Goal: Information Seeking & Learning: Understand process/instructions

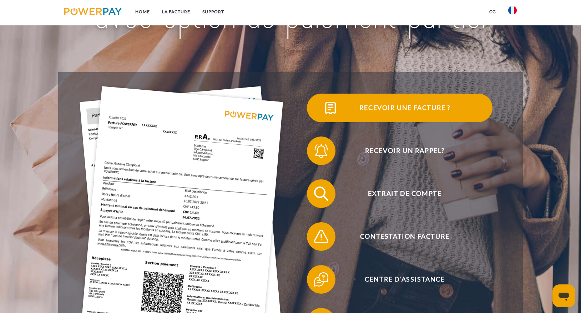
scroll to position [150, 0]
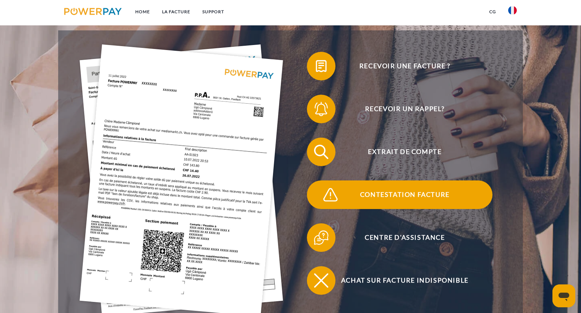
click at [392, 192] on span "Contestation Facture" at bounding box center [404, 194] width 175 height 29
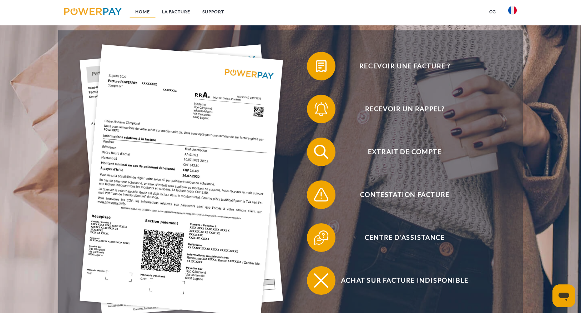
click at [139, 9] on link "Home" at bounding box center [142, 11] width 27 height 13
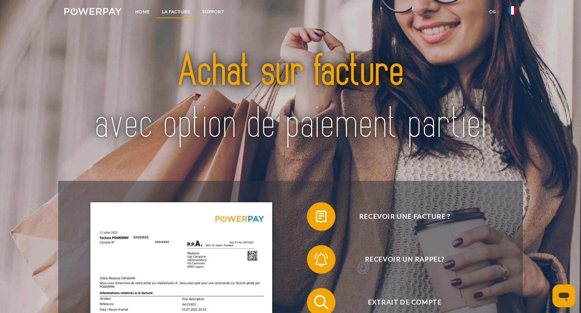
click at [184, 13] on link "LA FACTURE" at bounding box center [176, 11] width 40 height 13
click at [139, 12] on link "Home" at bounding box center [142, 11] width 27 height 13
click at [182, 9] on link "LA FACTURE" at bounding box center [176, 11] width 40 height 13
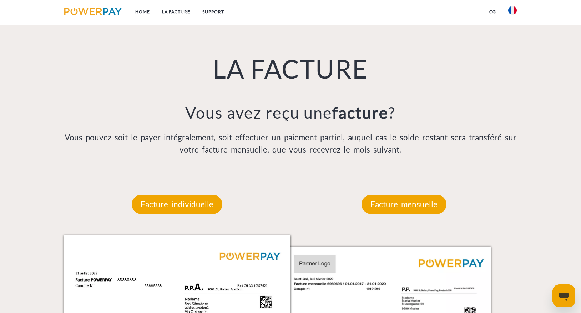
scroll to position [519, 0]
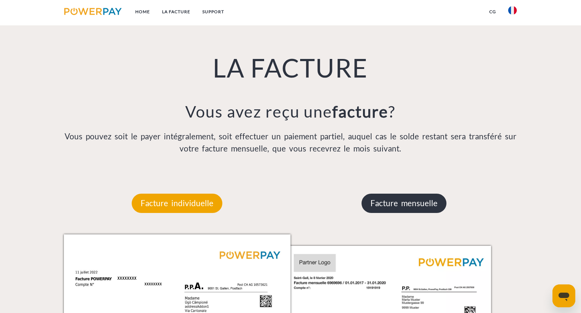
click at [390, 201] on p "Facture mensuelle" at bounding box center [403, 202] width 85 height 19
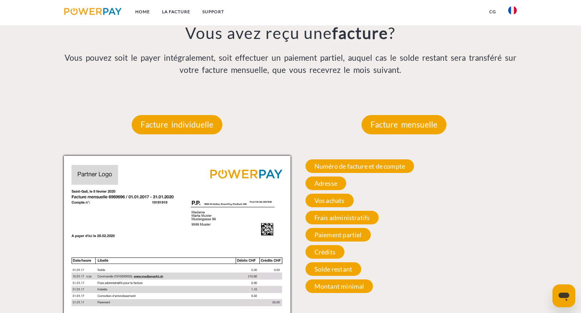
scroll to position [619, 0]
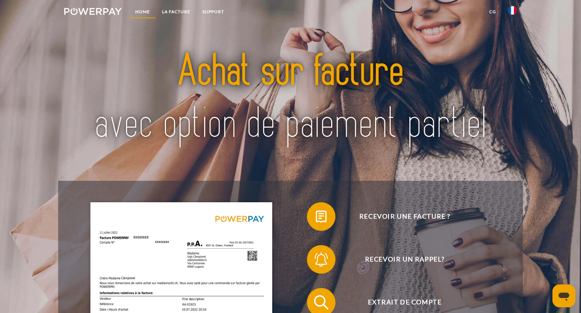
click at [139, 14] on link "Home" at bounding box center [142, 11] width 27 height 13
click at [166, 10] on link "LA FACTURE" at bounding box center [176, 11] width 40 height 13
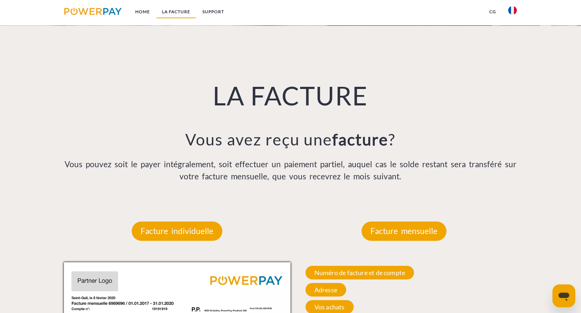
scroll to position [518, 0]
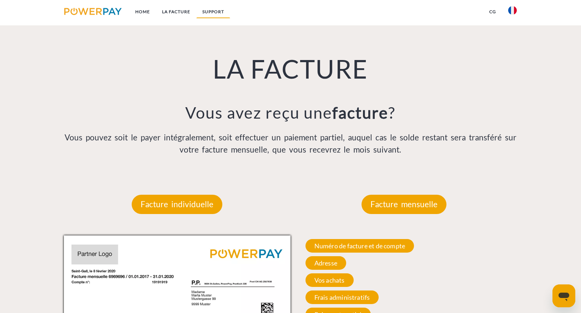
click at [215, 9] on link "Support" at bounding box center [213, 11] width 34 height 13
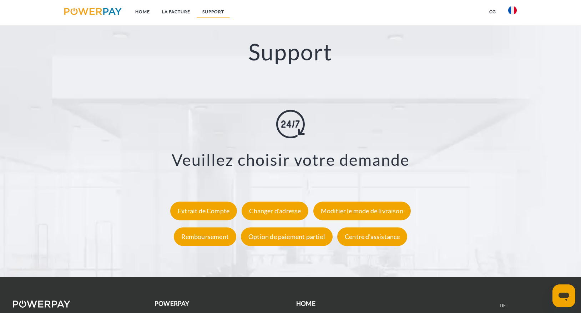
scroll to position [1272, 0]
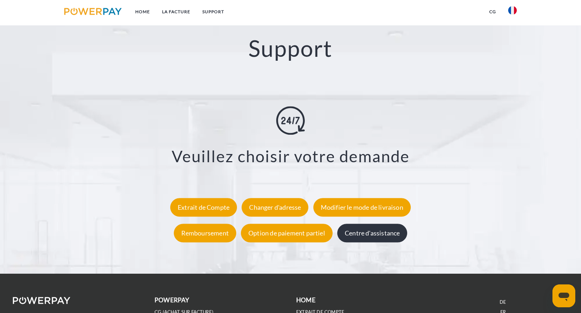
click at [389, 235] on div "Centre d'assistance" at bounding box center [372, 233] width 70 height 19
